Goal: Browse casually: Explore the website without a specific task or goal

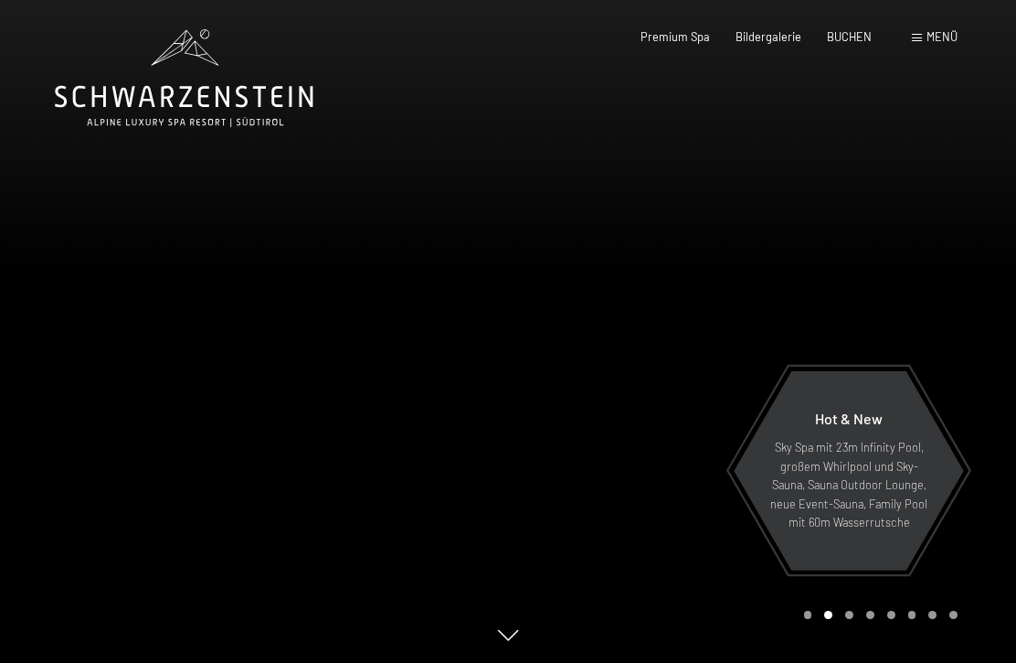
click at [777, 33] on span "Bildergalerie" at bounding box center [769, 36] width 66 height 15
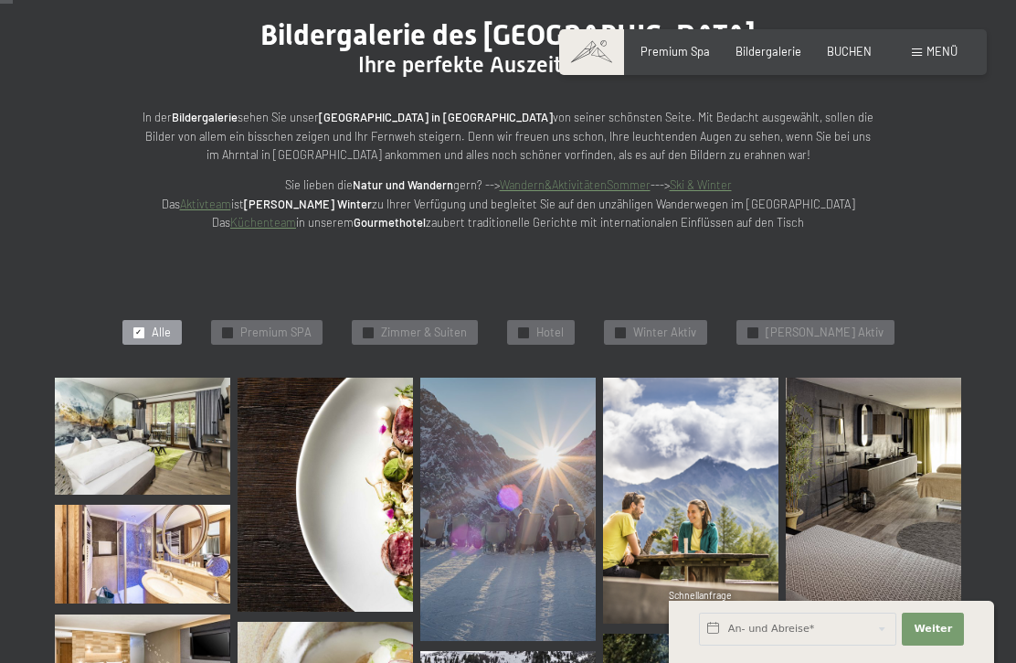
scroll to position [184, 0]
click at [122, 437] on img at bounding box center [142, 435] width 175 height 117
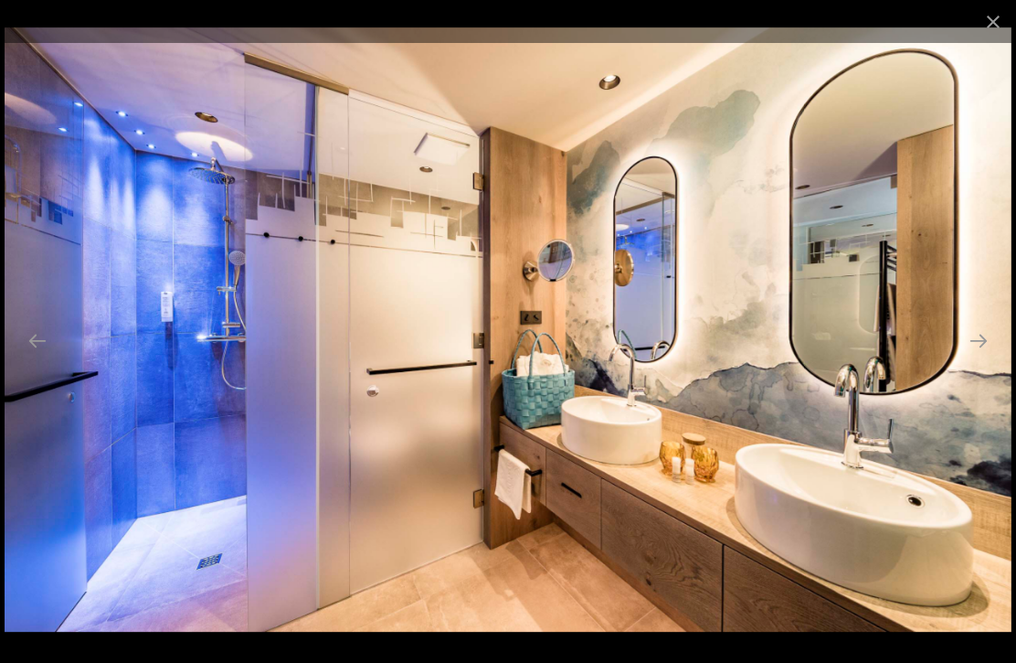
click at [979, 358] on button "Next slide" at bounding box center [979, 341] width 38 height 36
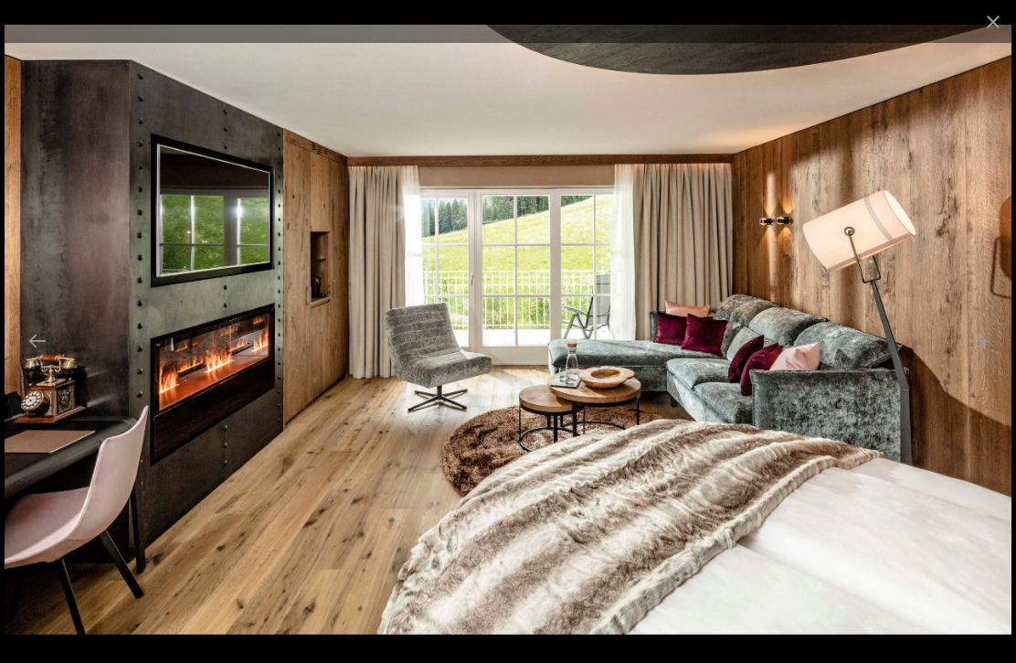
click at [966, 358] on button "Next slide" at bounding box center [979, 341] width 38 height 36
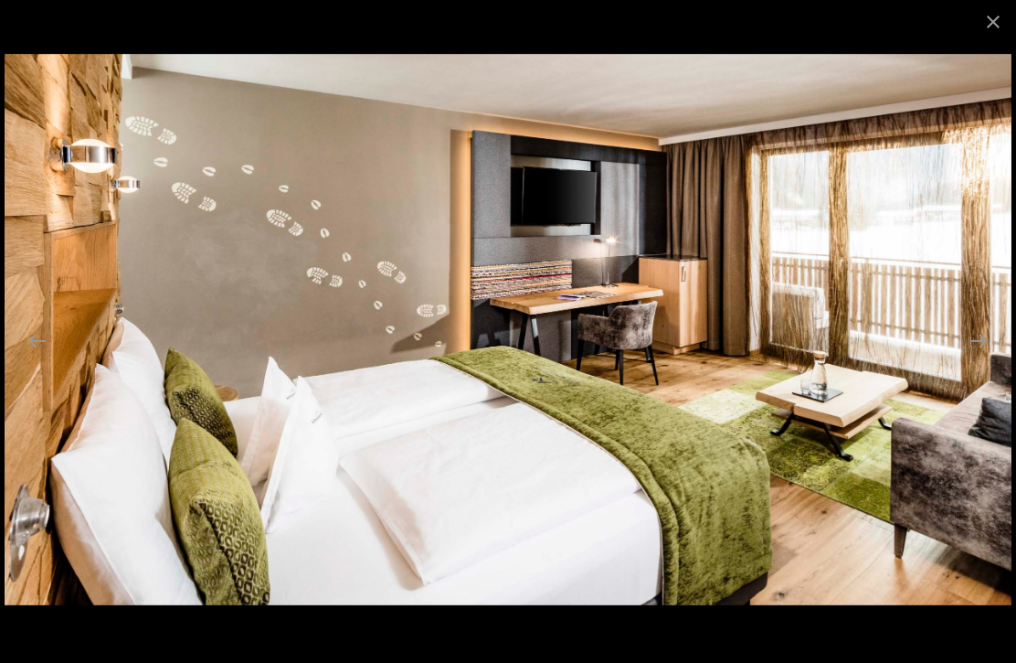
click at [981, 358] on button "Next slide" at bounding box center [979, 341] width 38 height 36
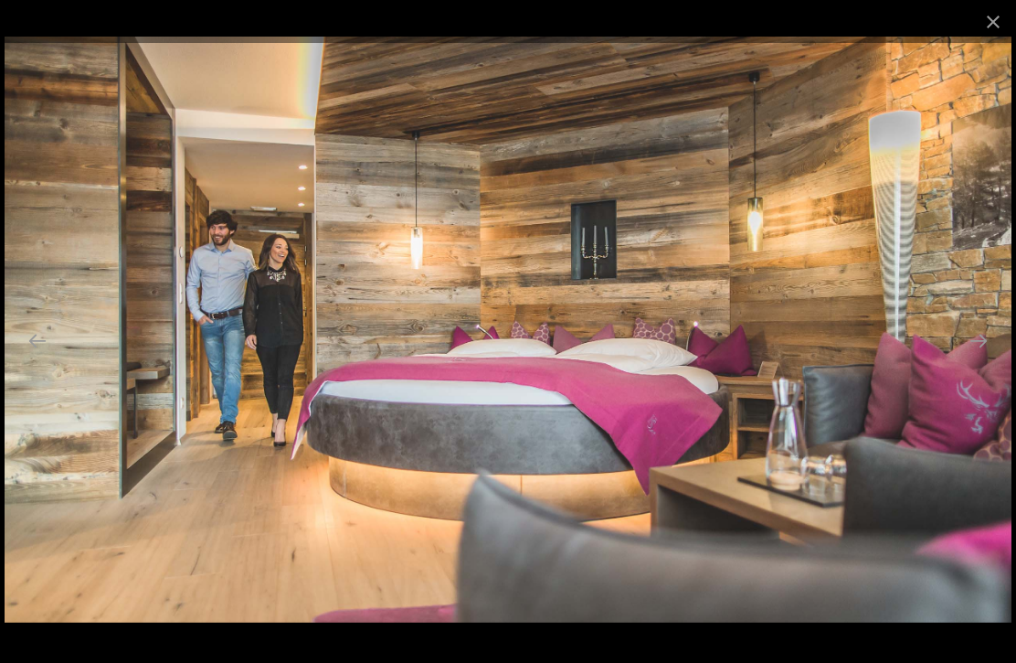
click at [972, 358] on button "Next slide" at bounding box center [979, 341] width 38 height 36
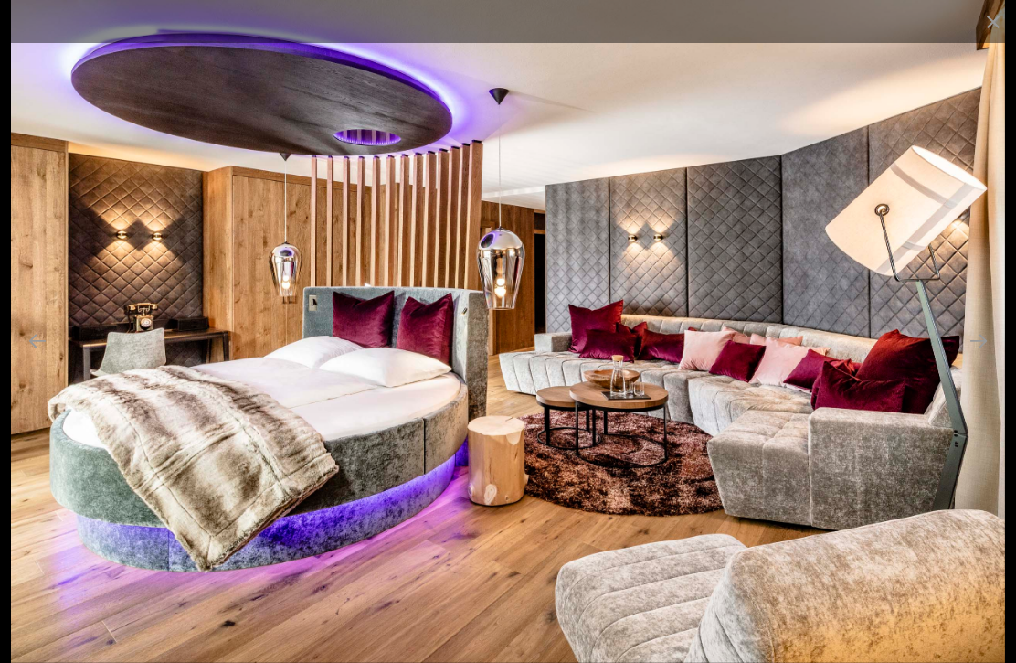
click at [979, 358] on button "Next slide" at bounding box center [979, 341] width 38 height 36
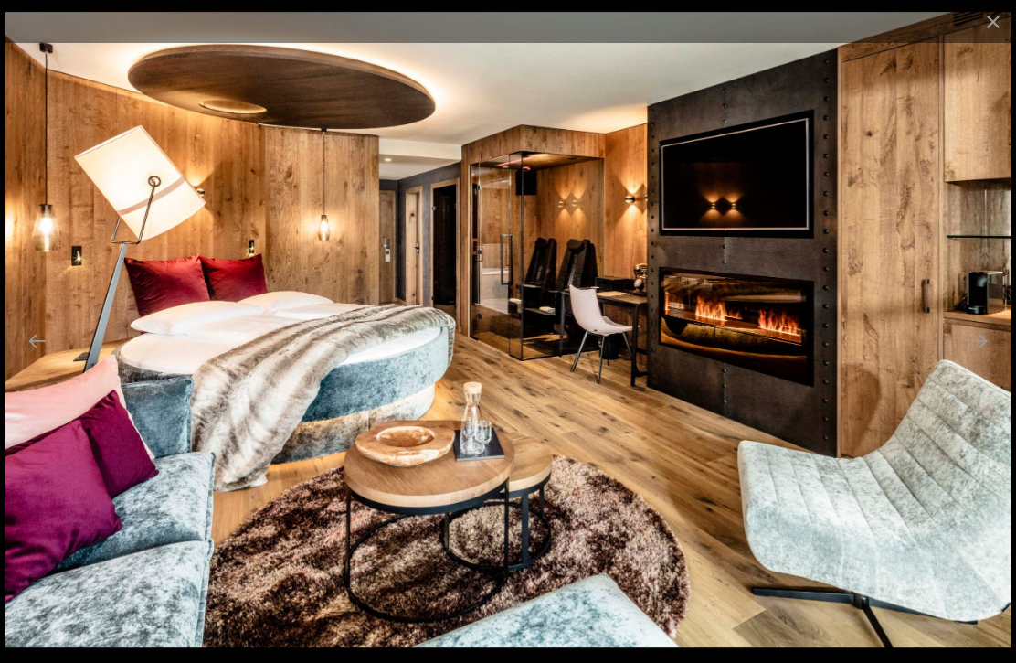
click at [977, 358] on button "Next slide" at bounding box center [979, 341] width 38 height 36
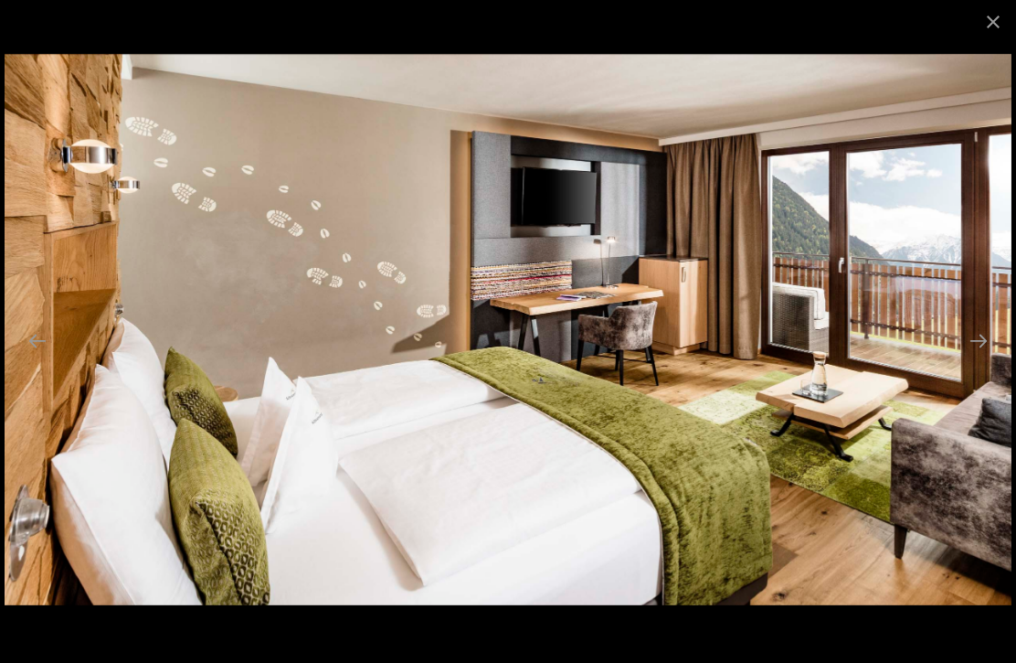
click at [979, 358] on button "Next slide" at bounding box center [979, 341] width 38 height 36
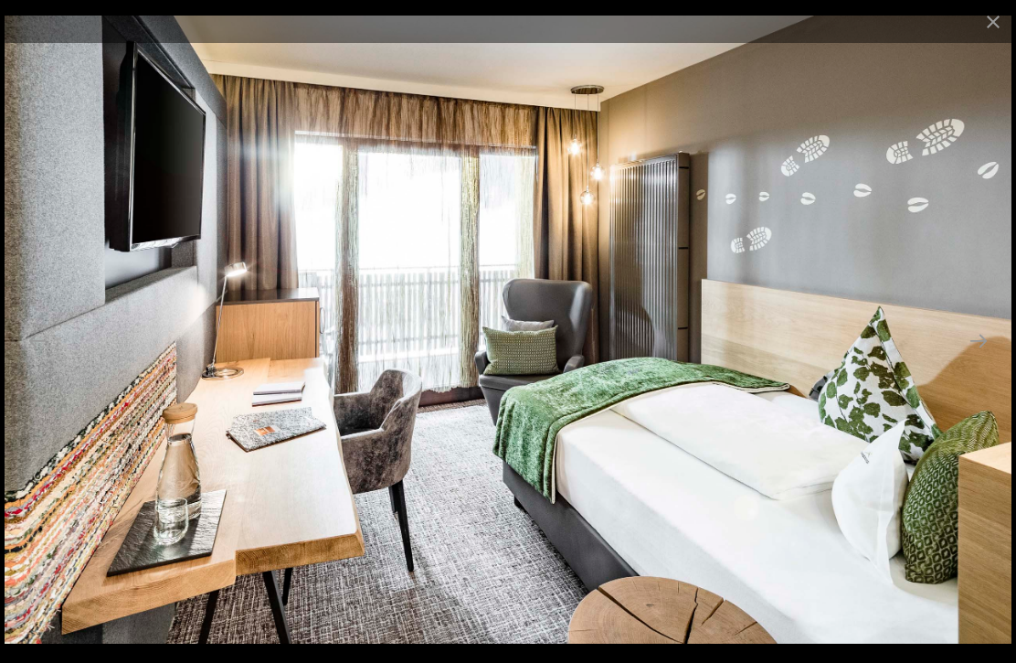
click at [980, 358] on button "Next slide" at bounding box center [979, 341] width 38 height 36
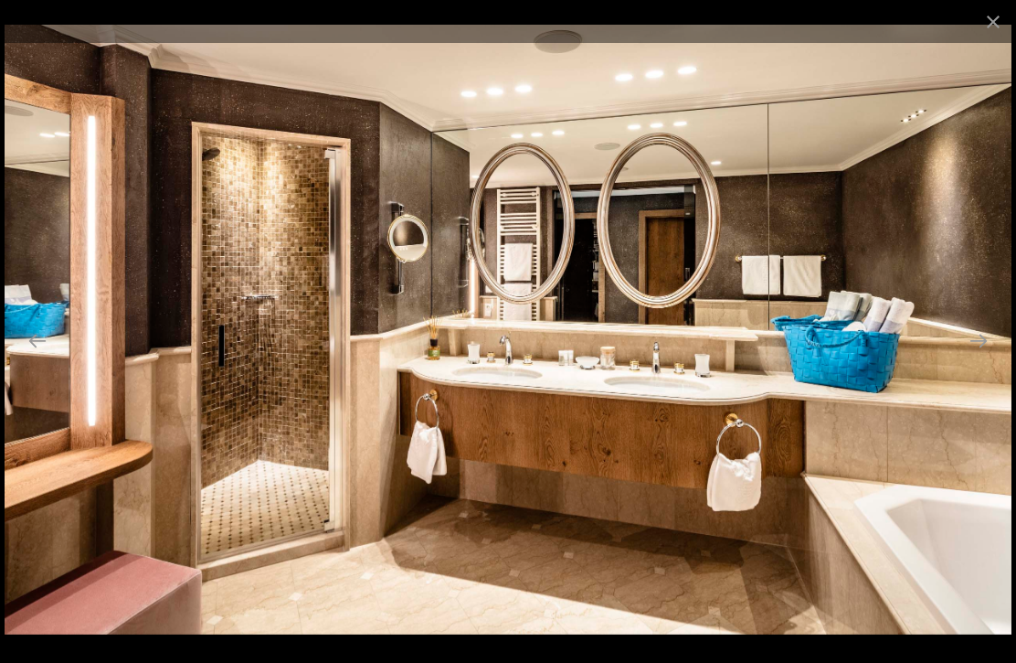
click at [980, 358] on button "Next slide" at bounding box center [979, 341] width 38 height 36
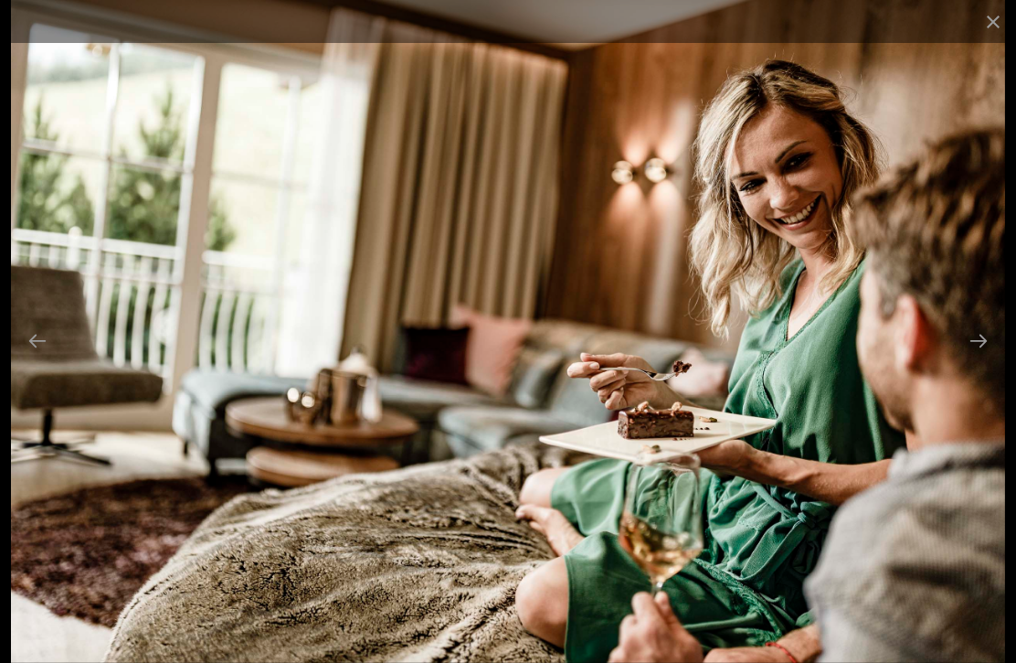
click at [1004, 22] on button "Close gallery" at bounding box center [994, 21] width 46 height 43
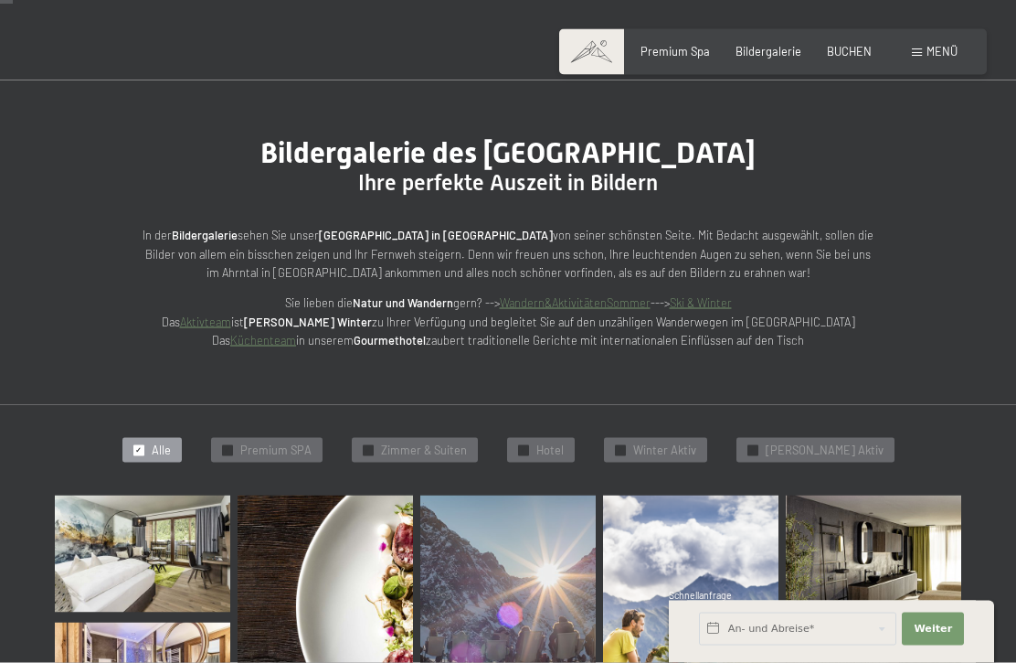
scroll to position [0, 0]
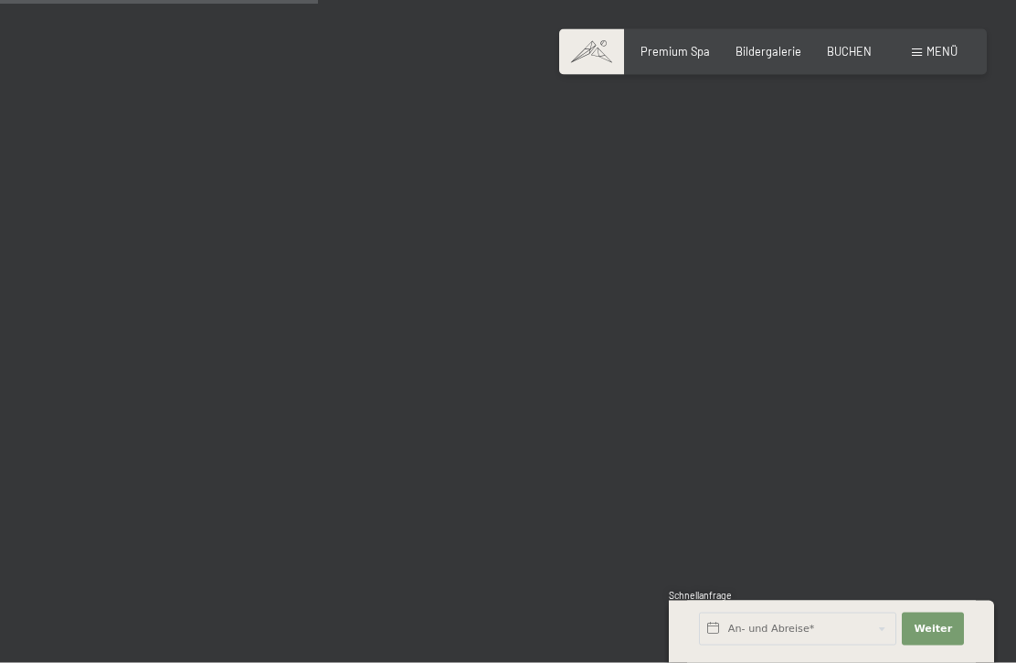
click at [929, 57] on span "Menü" at bounding box center [942, 51] width 31 height 15
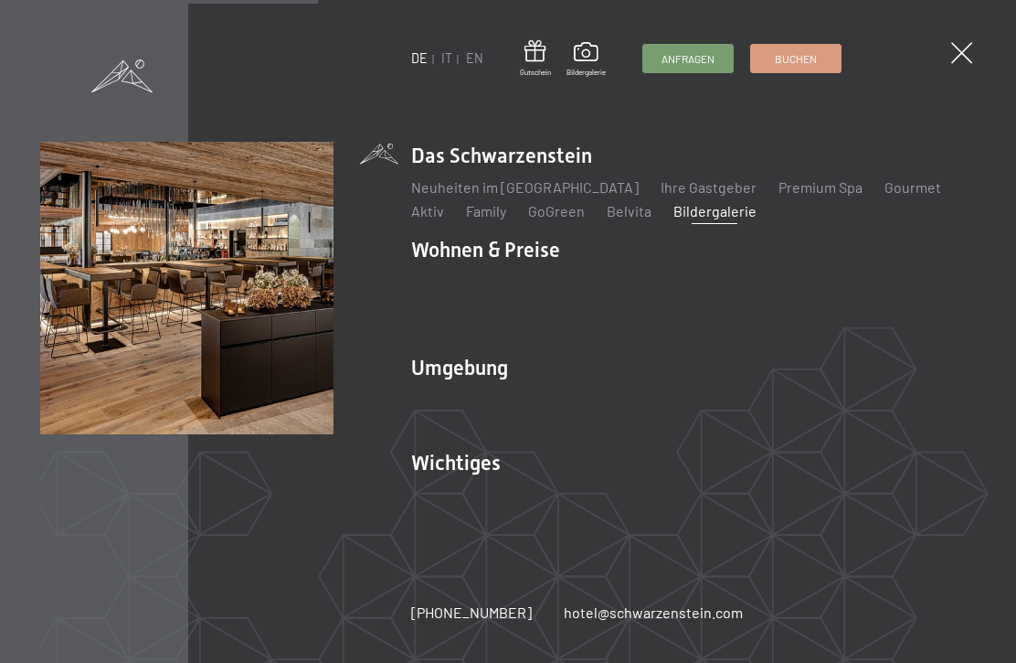
click at [451, 51] on img at bounding box center [225, 225] width 451 height 451
click at [963, 54] on span at bounding box center [961, 52] width 21 height 21
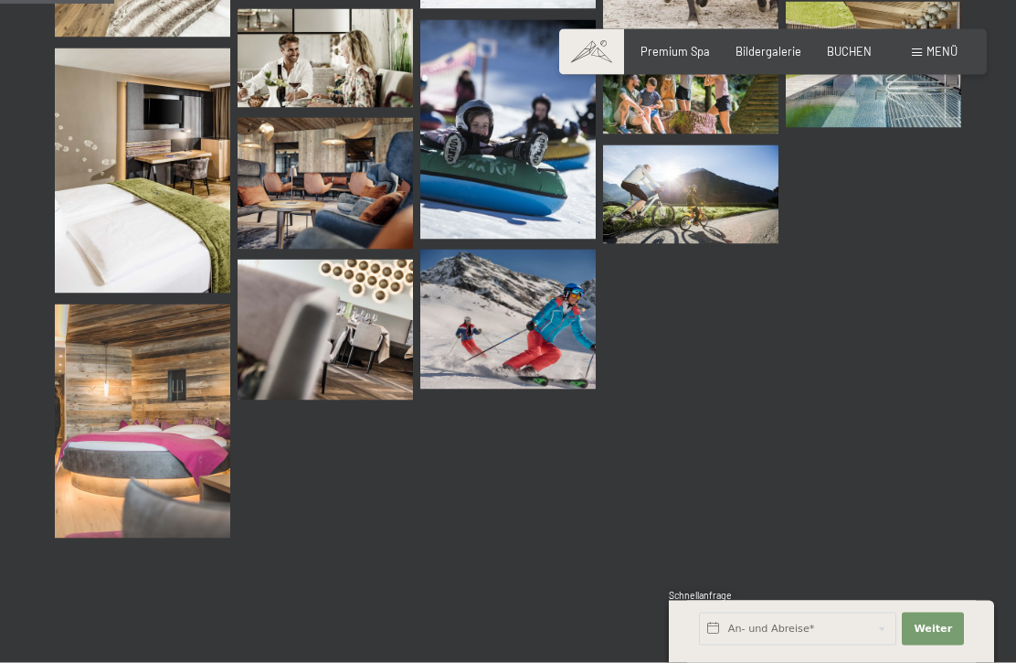
scroll to position [0, 0]
